Goal: Information Seeking & Learning: Learn about a topic

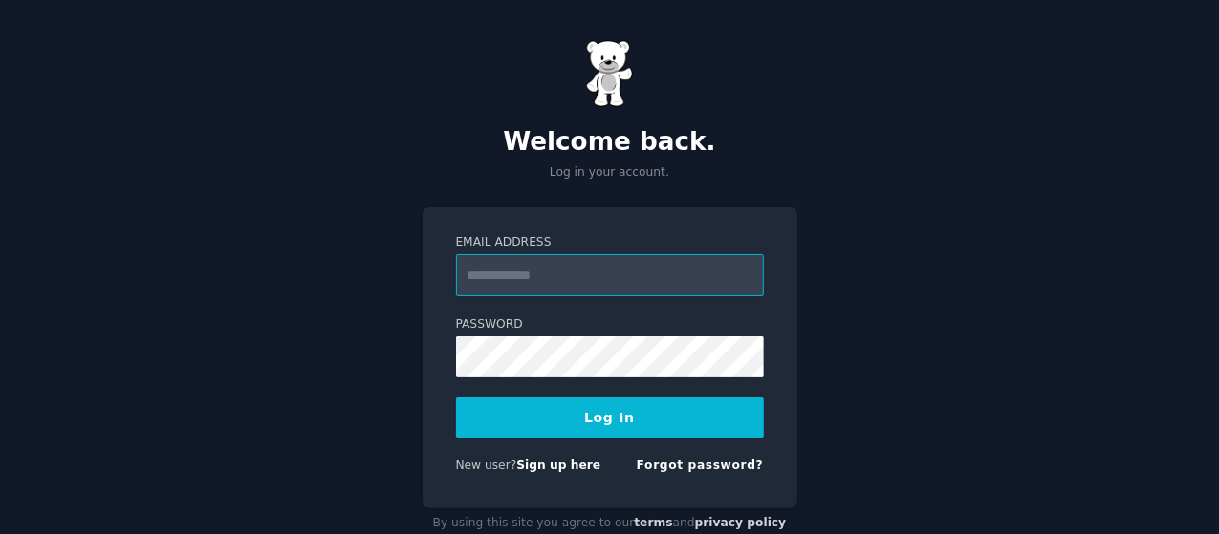
click at [645, 272] on input "Email Address" at bounding box center [610, 275] width 308 height 42
type input "**********"
click at [631, 425] on button "Log In" at bounding box center [610, 418] width 308 height 40
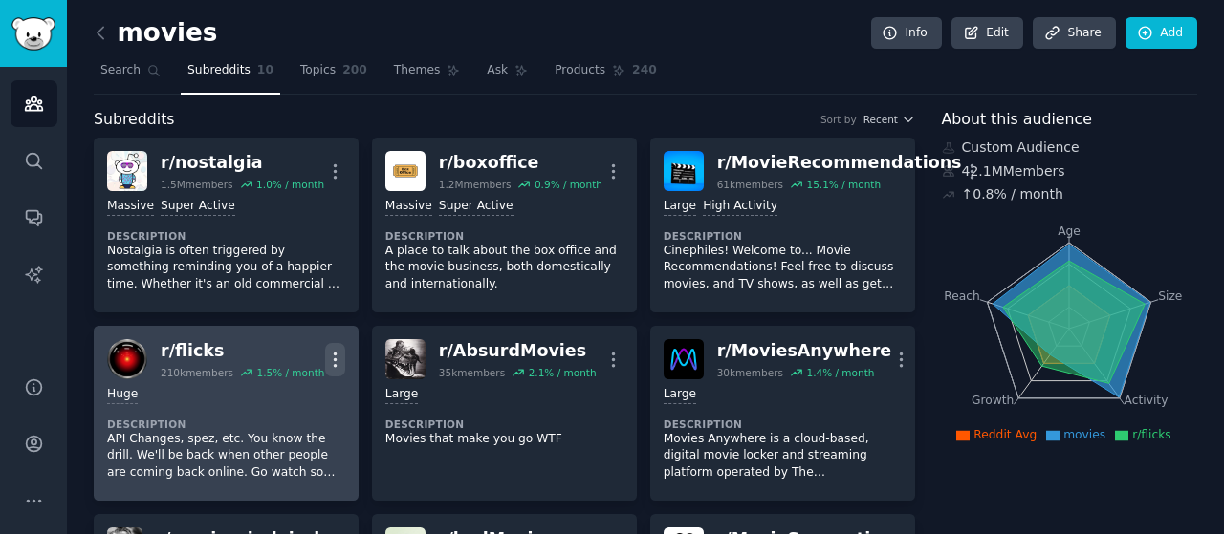
click at [340, 352] on icon "button" at bounding box center [335, 360] width 20 height 20
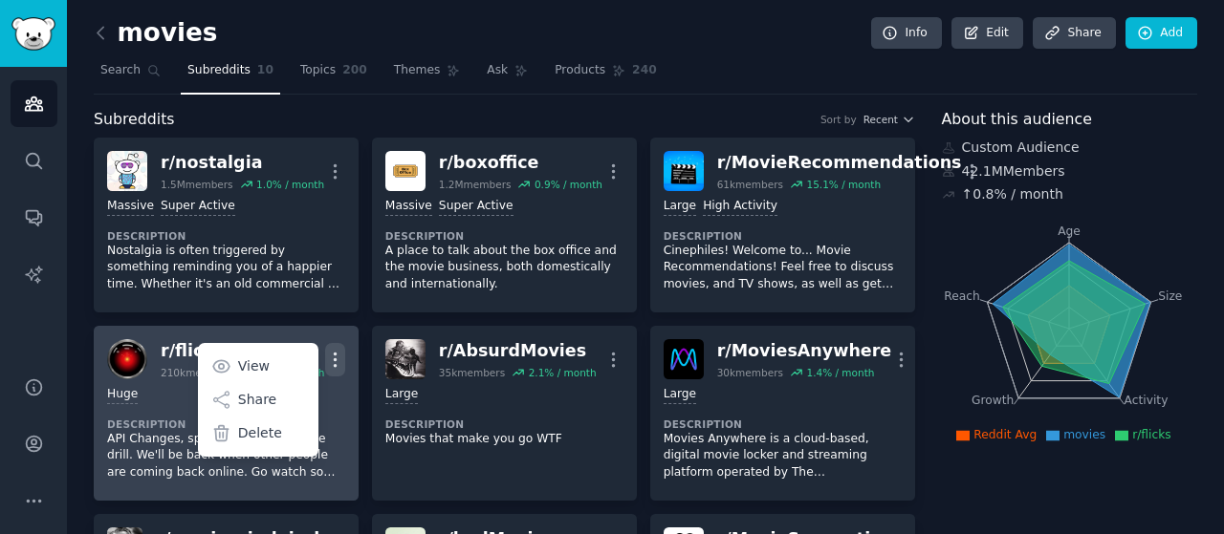
click at [340, 352] on icon "button" at bounding box center [335, 360] width 20 height 20
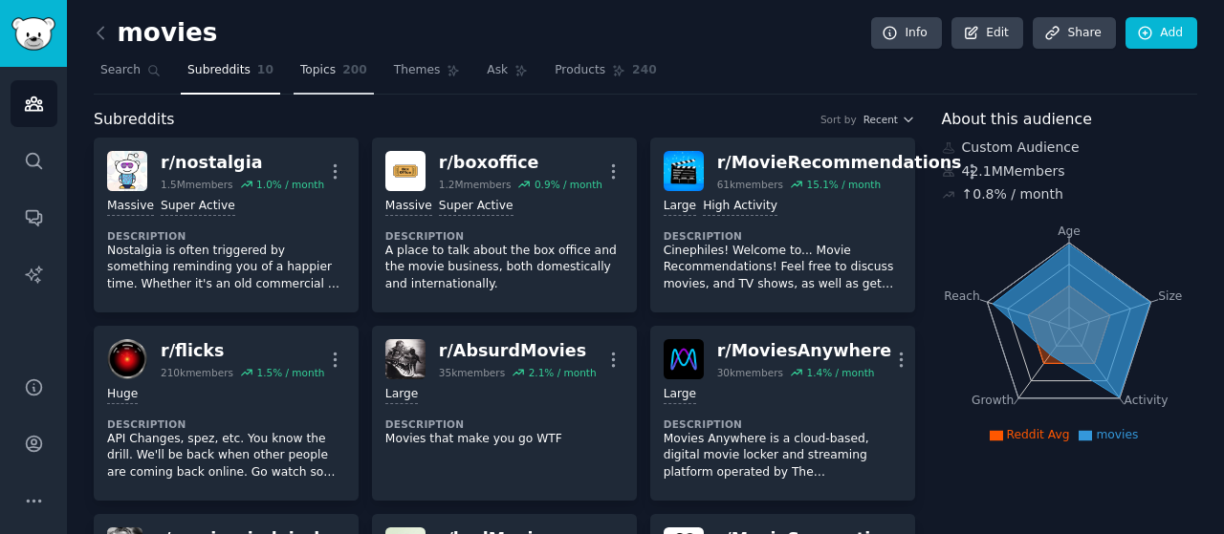
click at [300, 76] on span "Topics" at bounding box center [317, 70] width 35 height 17
